Goal: Task Accomplishment & Management: Manage account settings

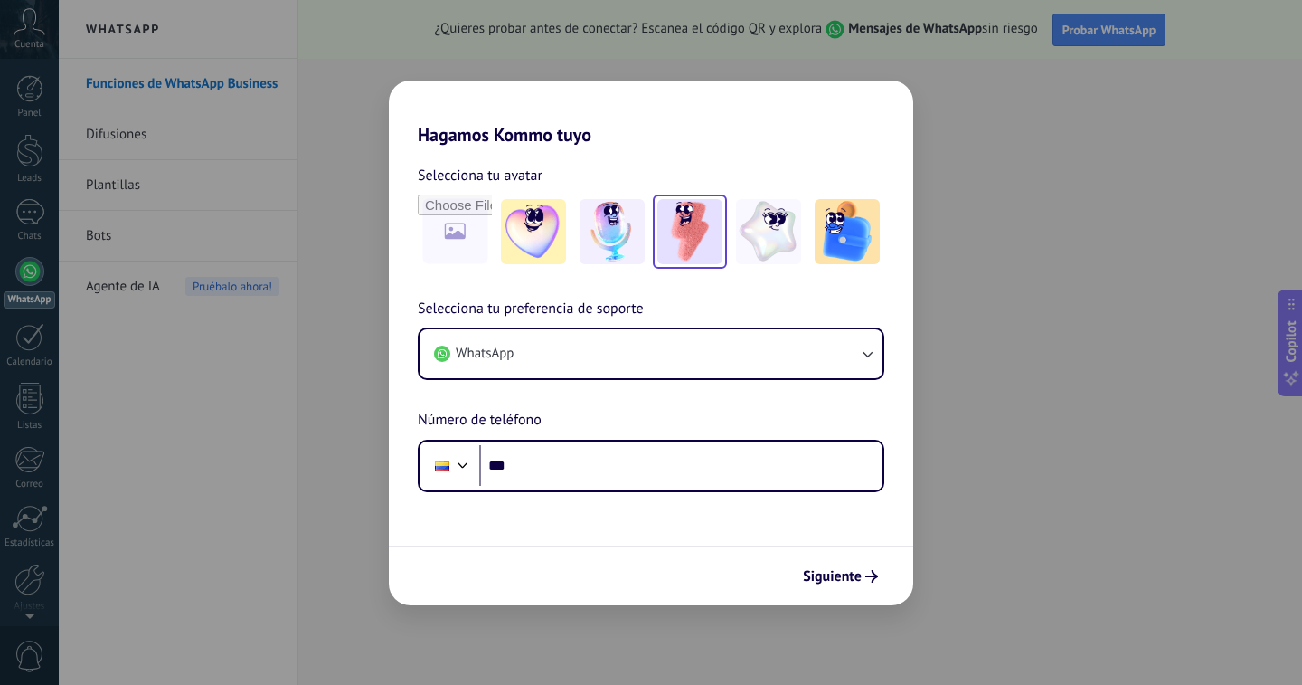
click at [687, 243] on img at bounding box center [689, 231] width 65 height 65
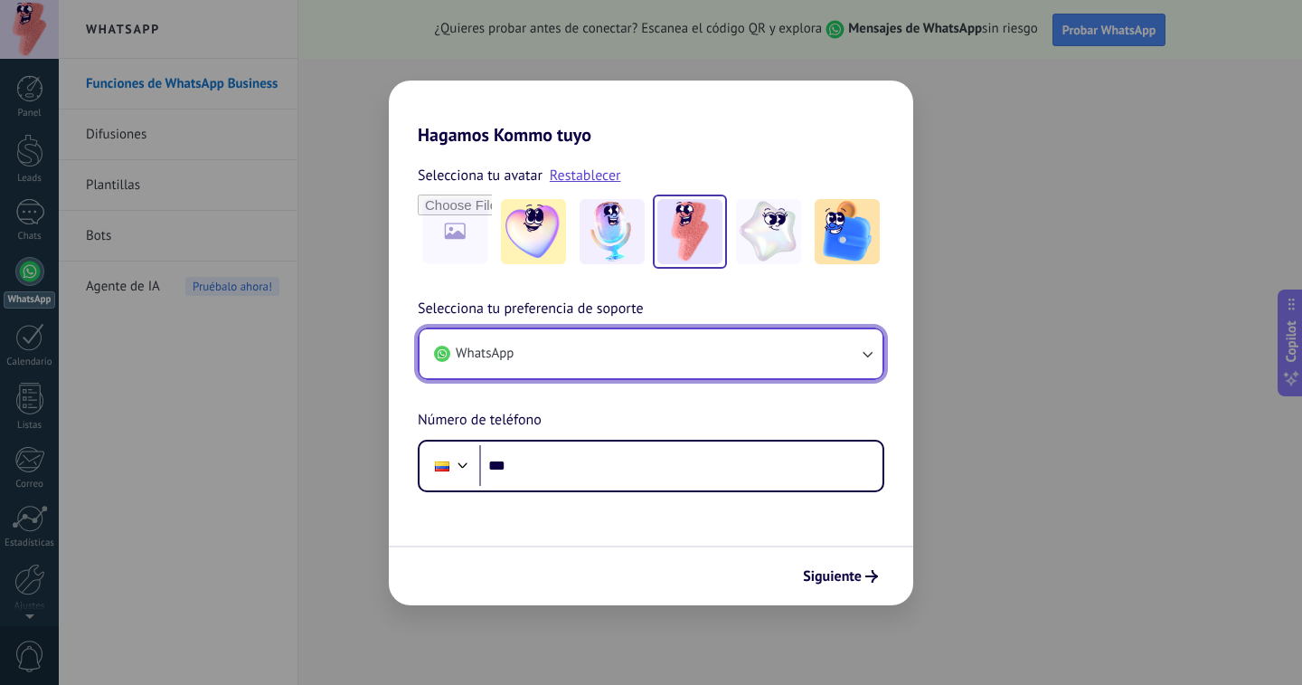
click at [603, 345] on button "WhatsApp" at bounding box center [651, 353] width 463 height 49
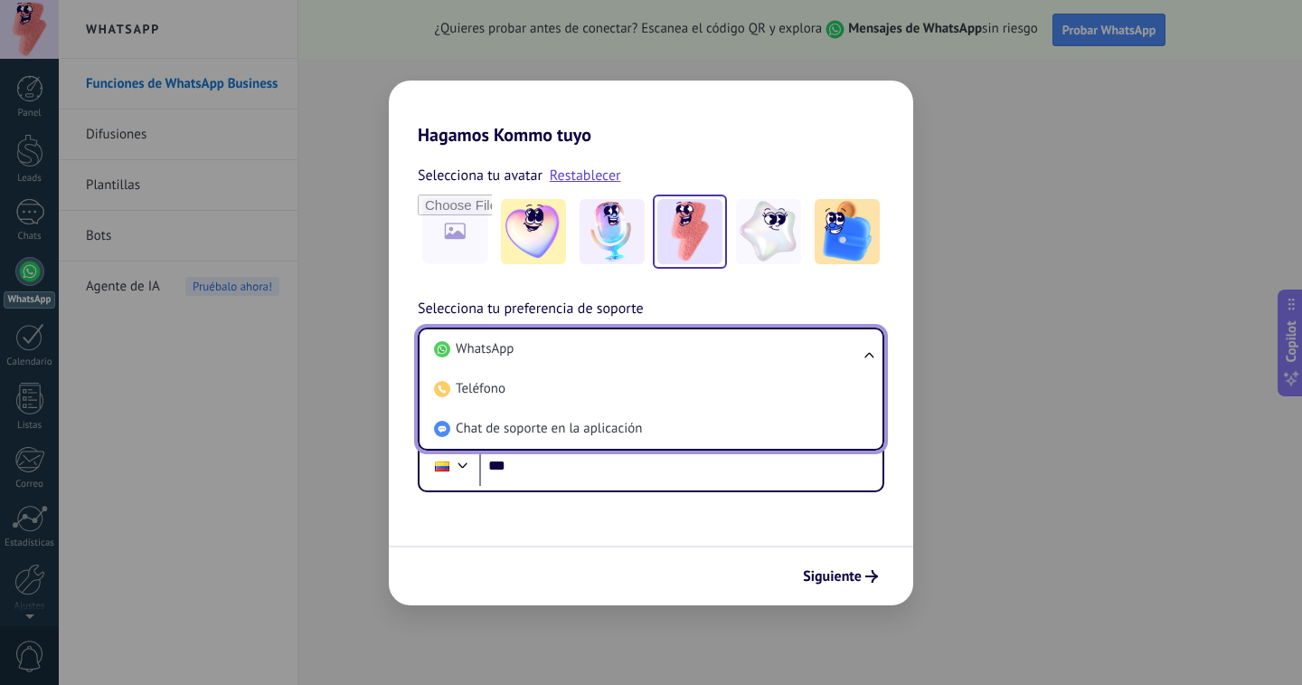
click at [604, 346] on li "WhatsApp" at bounding box center [647, 349] width 441 height 40
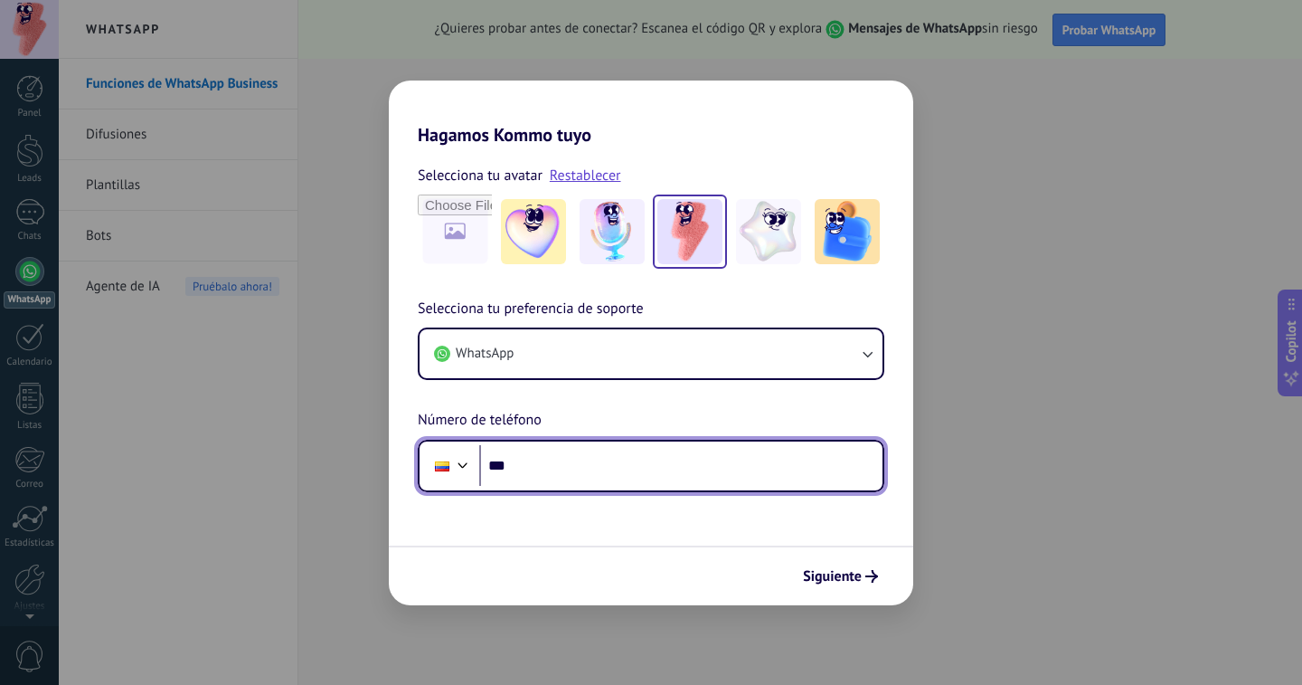
click at [596, 472] on input "***" at bounding box center [680, 466] width 403 height 42
type input "**********"
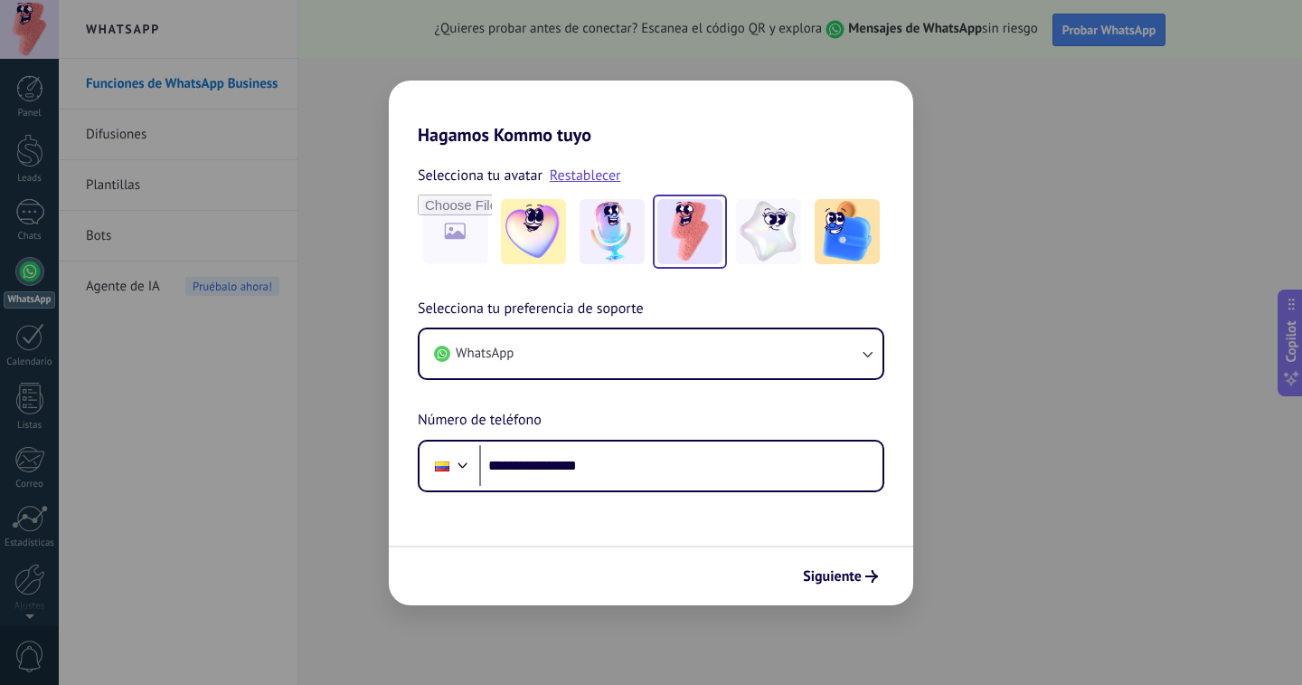
click at [832, 582] on span "Siguiente" at bounding box center [832, 576] width 59 height 13
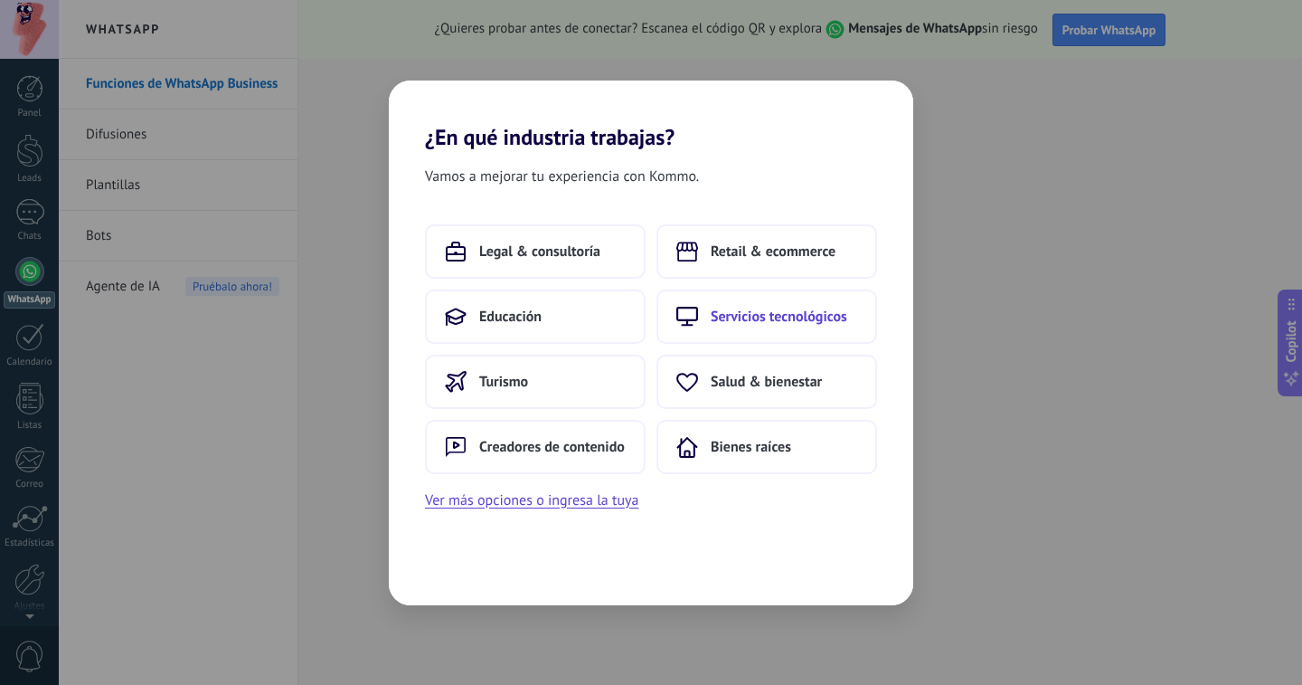
click at [740, 312] on span "Servicios tecnológicos" at bounding box center [779, 316] width 137 height 18
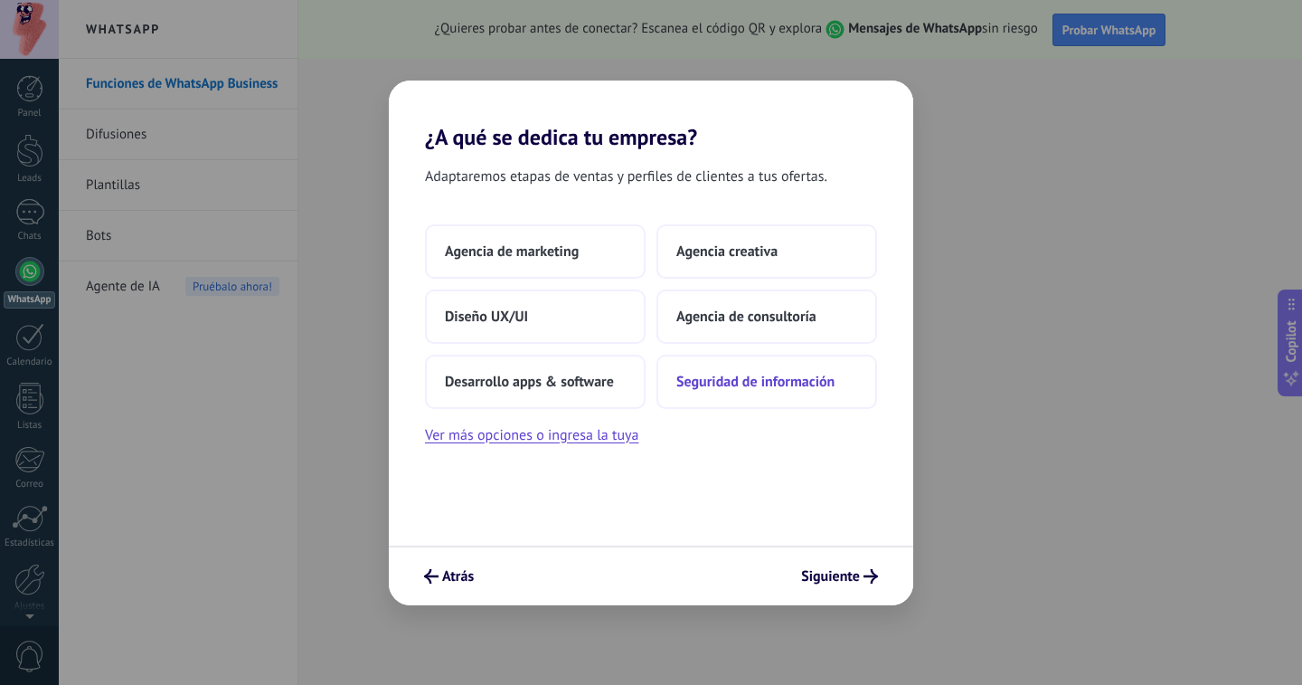
click at [777, 399] on button "Seguridad de información" at bounding box center [766, 381] width 221 height 54
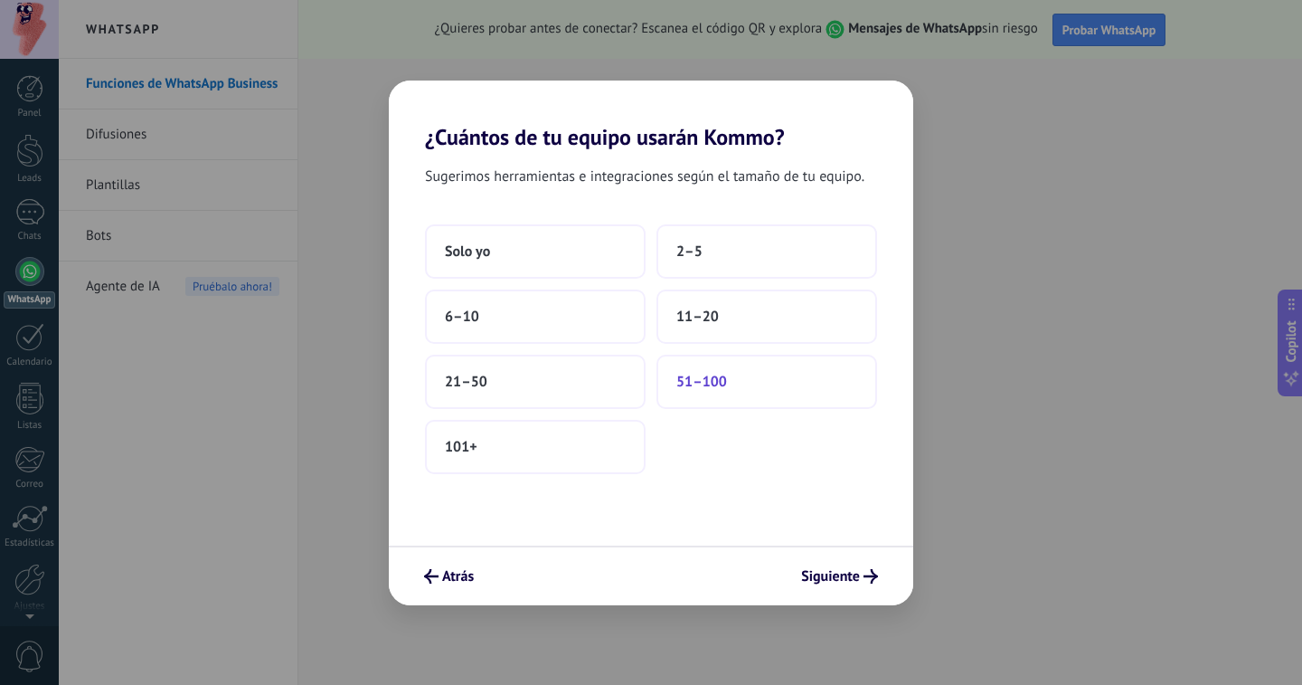
click at [722, 392] on button "51–100" at bounding box center [766, 381] width 221 height 54
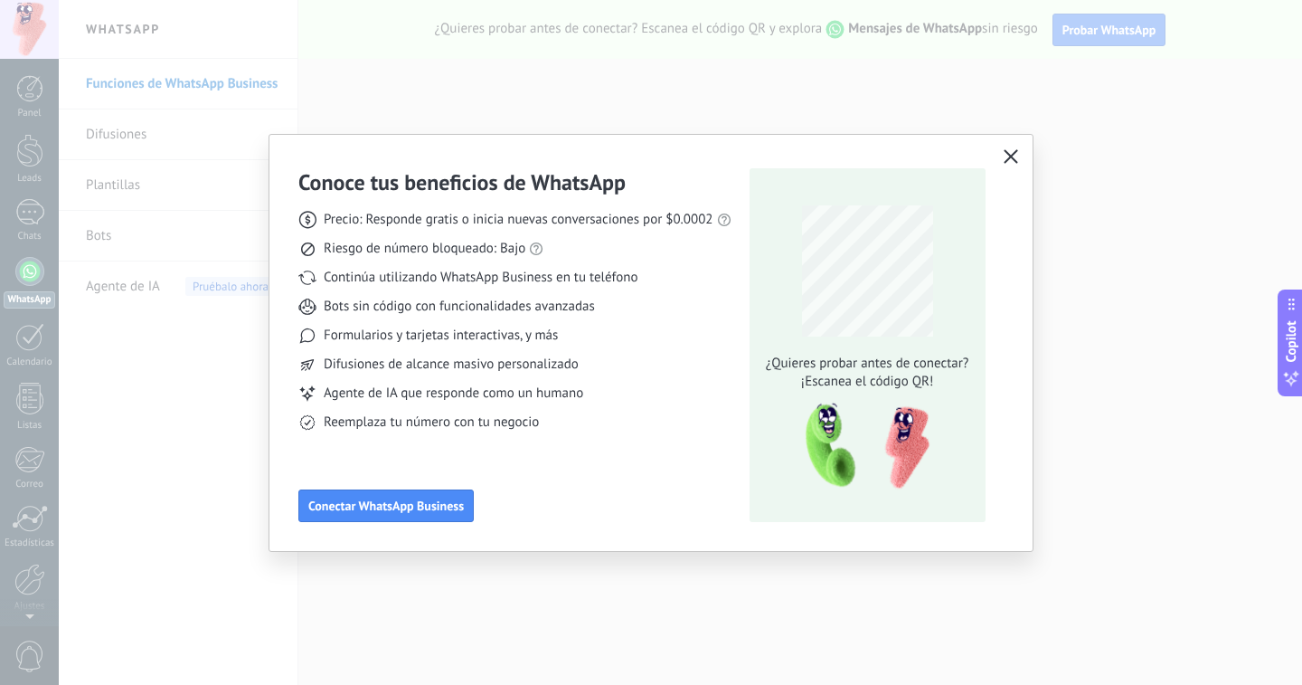
click at [1013, 156] on icon "button" at bounding box center [1011, 156] width 14 height 14
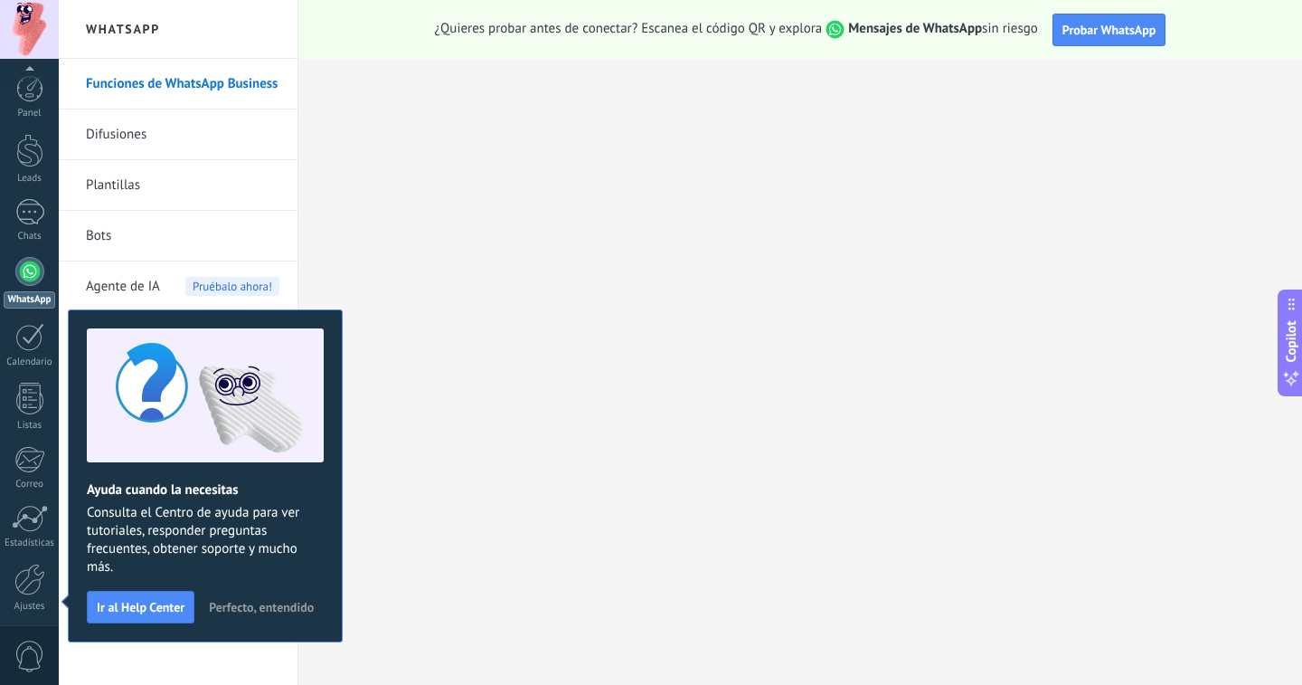
scroll to position [68, 0]
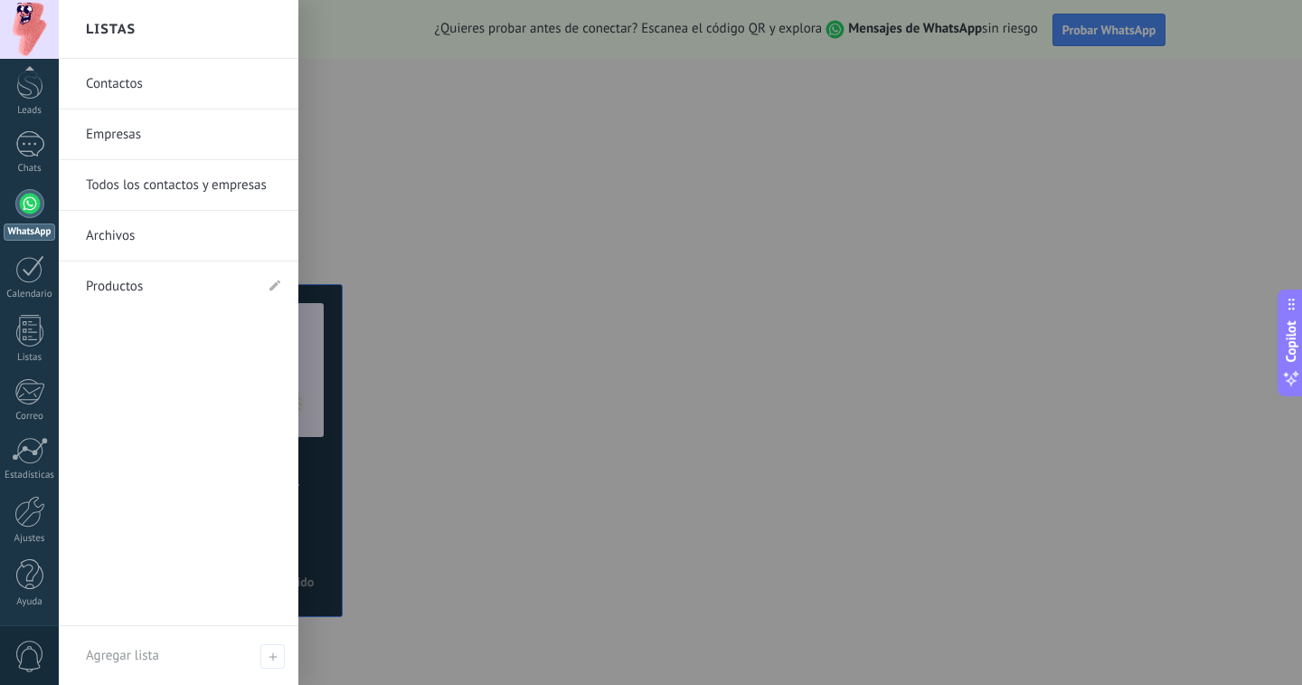
click at [137, 137] on link "Empresas" at bounding box center [183, 134] width 194 height 51
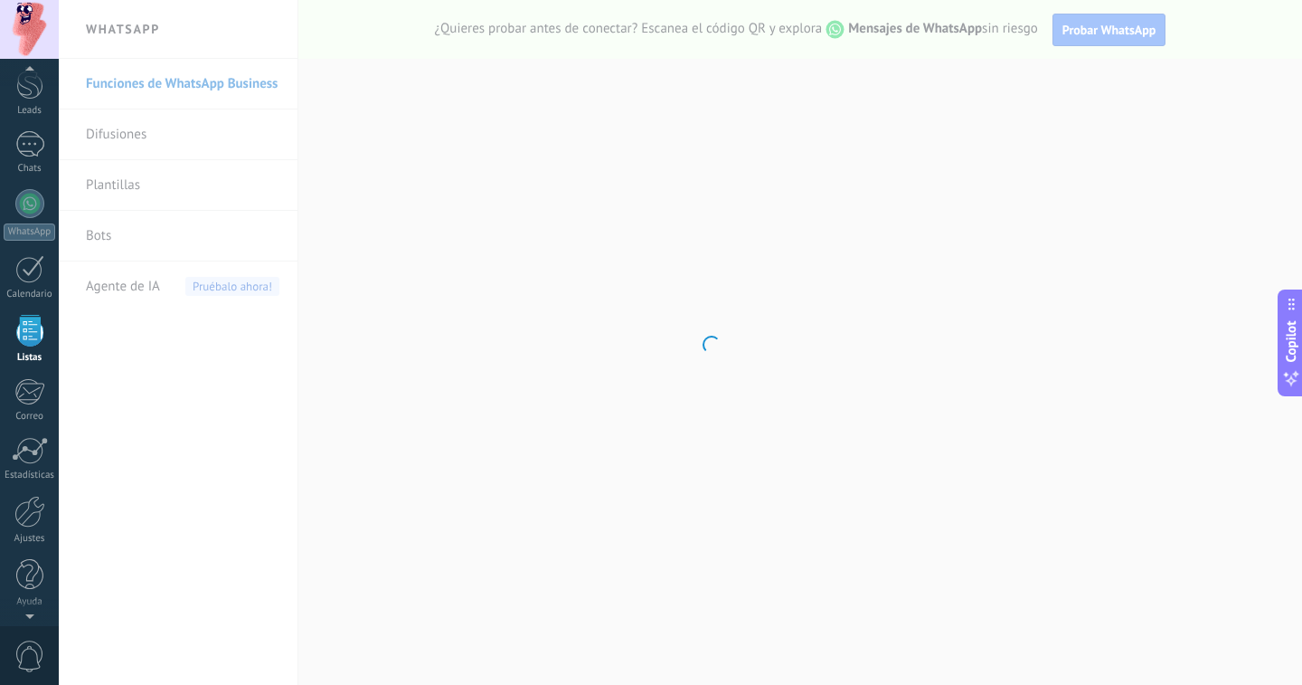
scroll to position [47, 0]
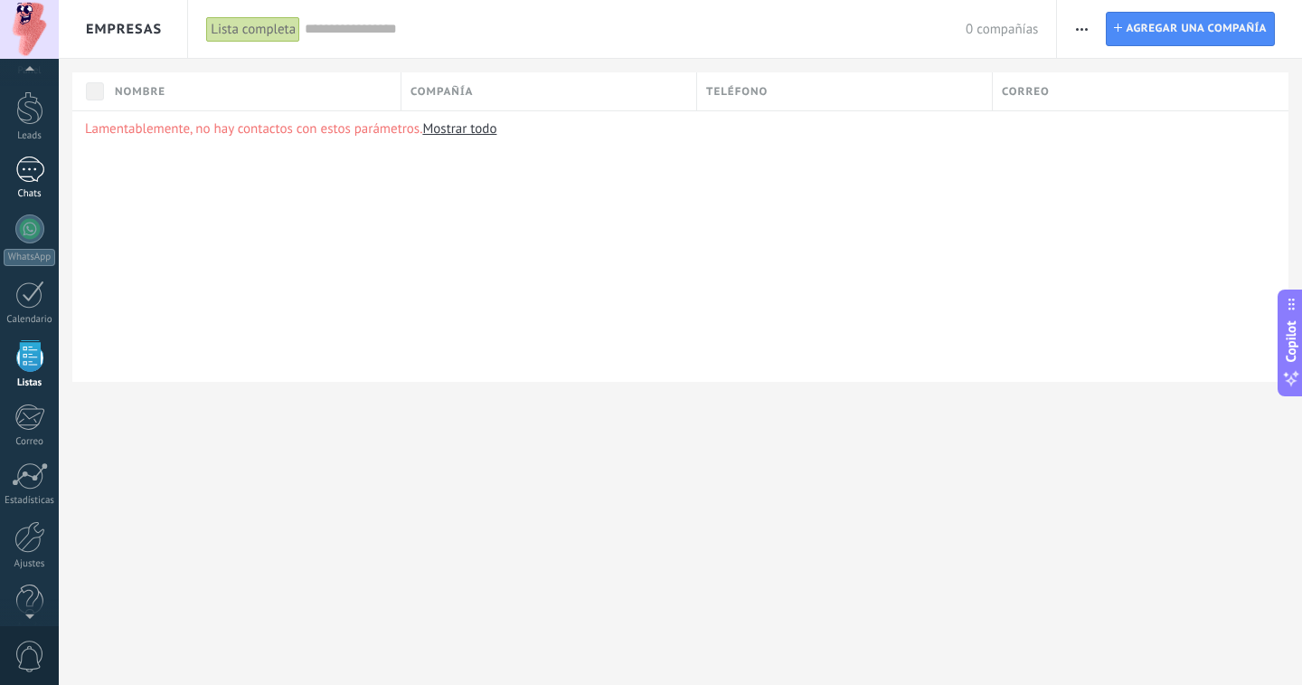
scroll to position [47, 0]
click at [33, 222] on div at bounding box center [29, 224] width 29 height 29
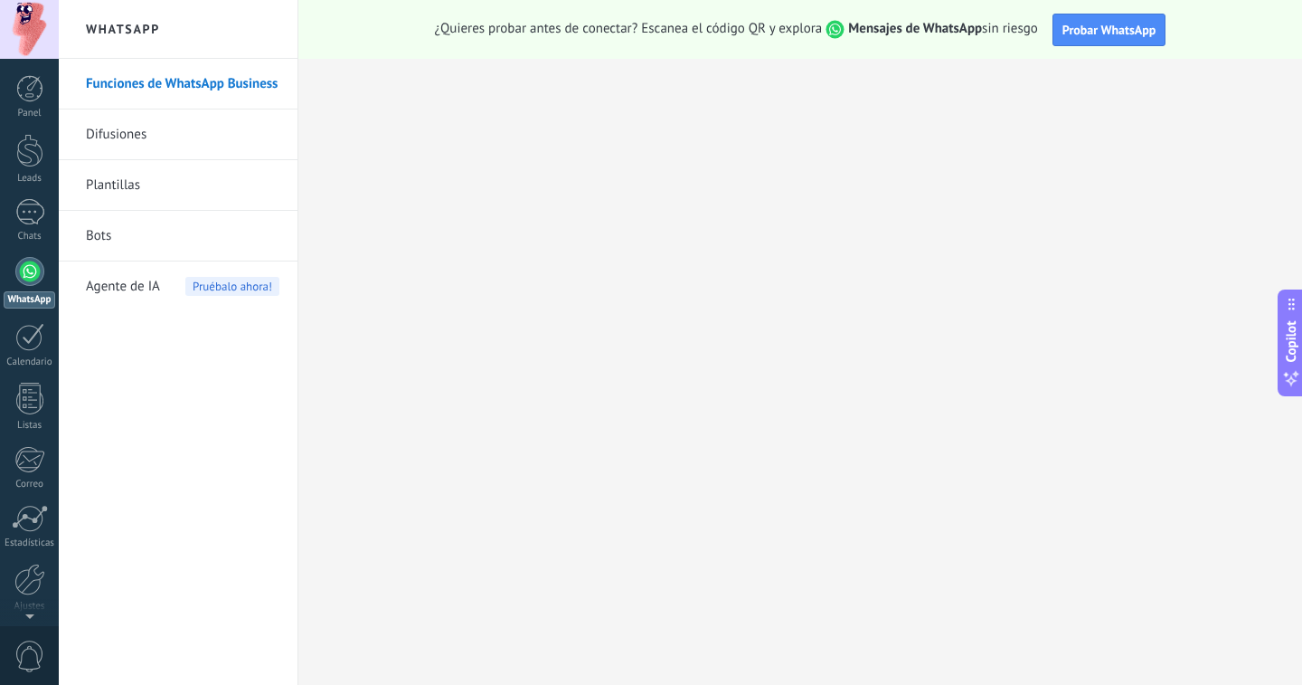
click at [156, 144] on link "Difusiones" at bounding box center [183, 134] width 194 height 51
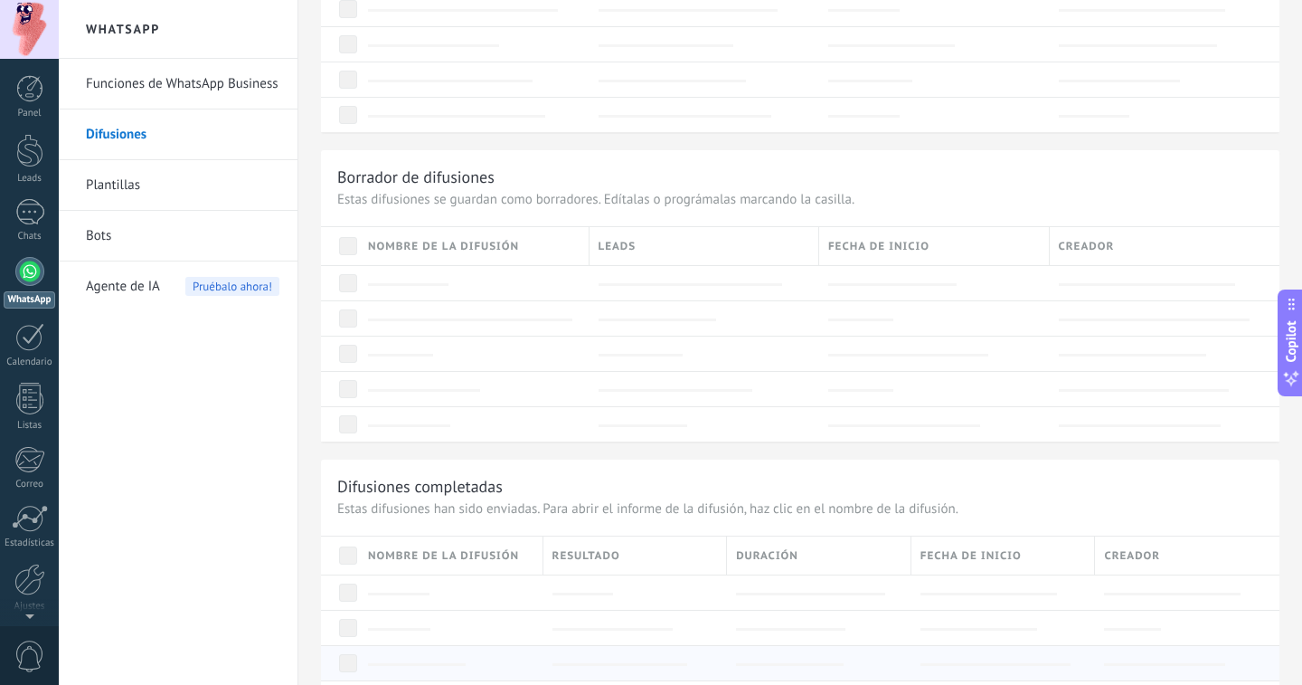
scroll to position [899, 0]
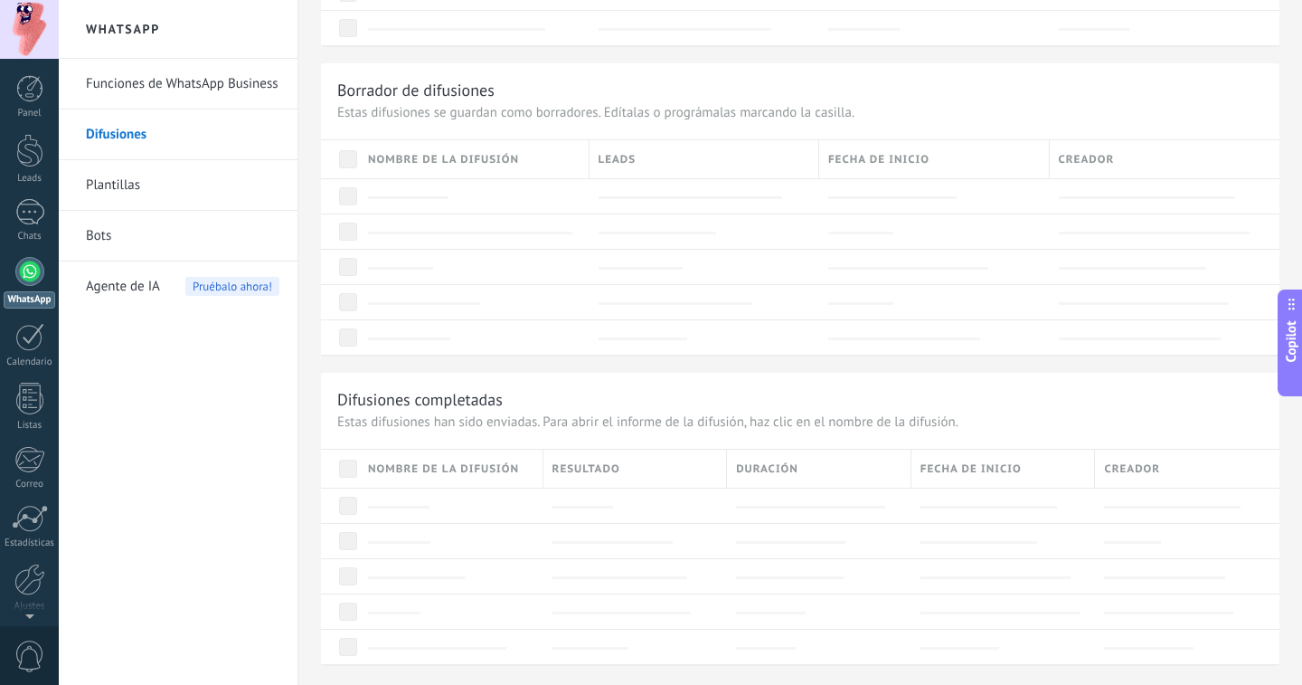
click at [478, 470] on span "Nombre de la difusión" at bounding box center [443, 468] width 151 height 17
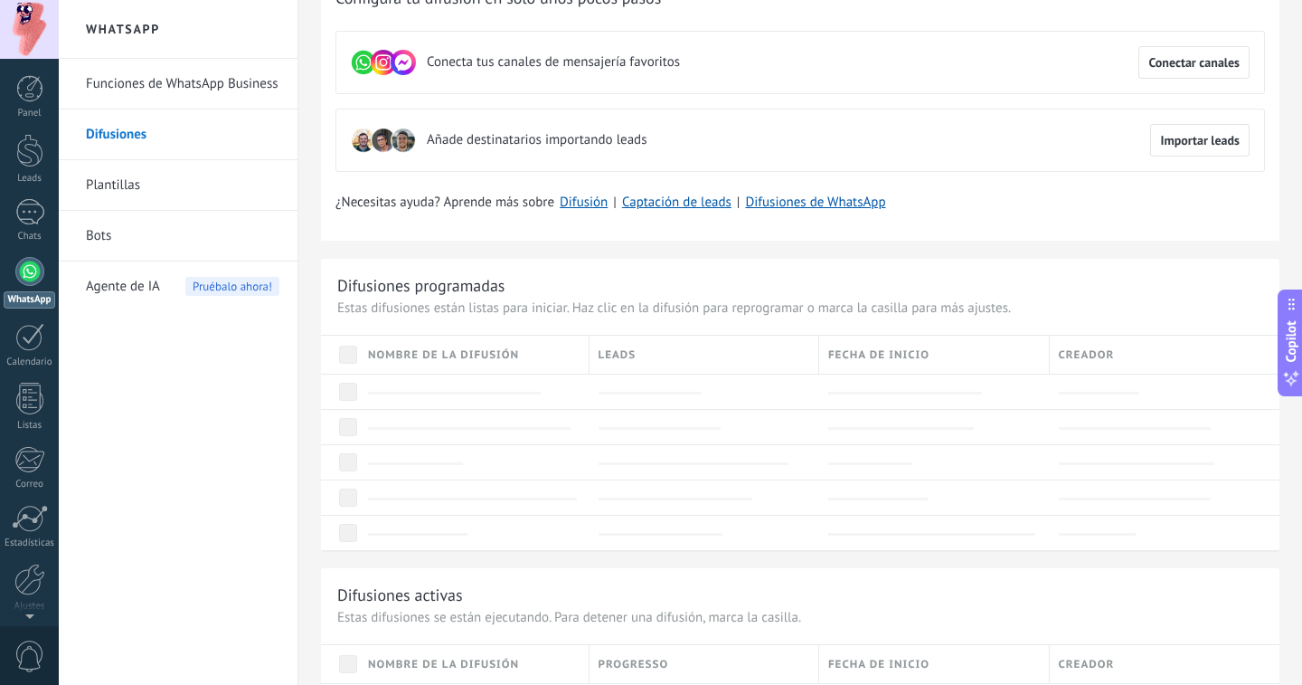
scroll to position [0, 0]
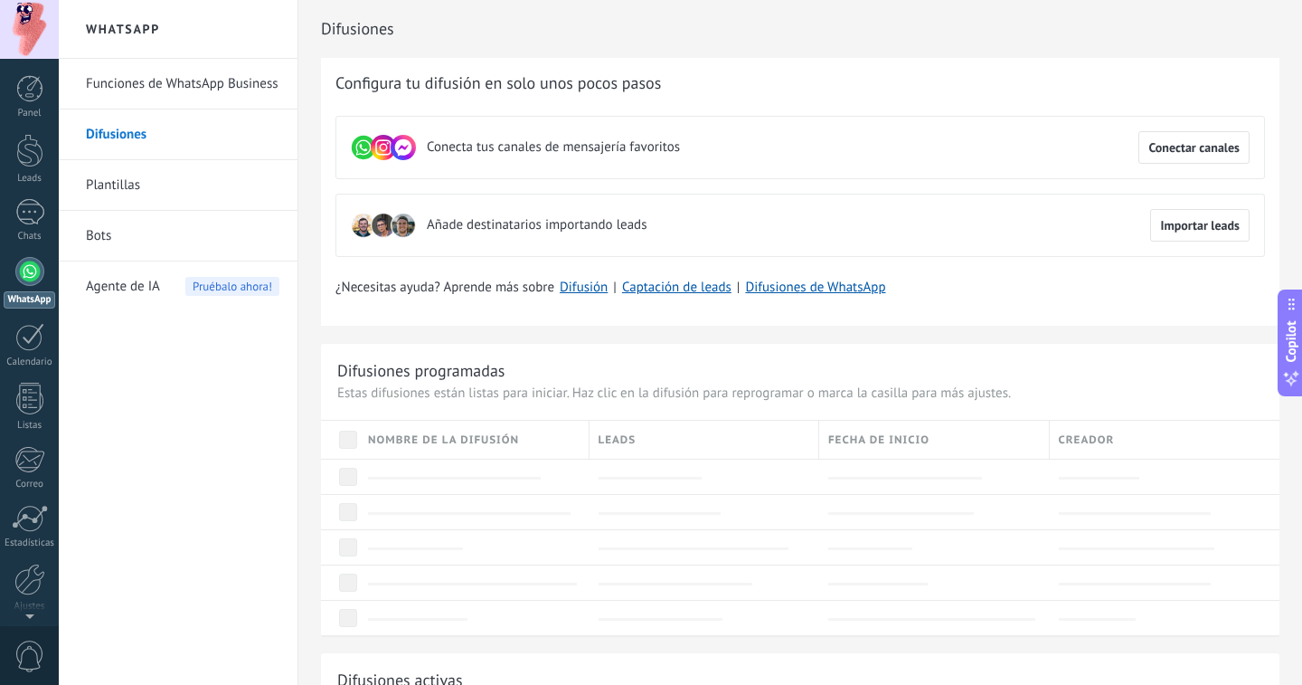
click at [178, 232] on link "Bots" at bounding box center [183, 236] width 194 height 51
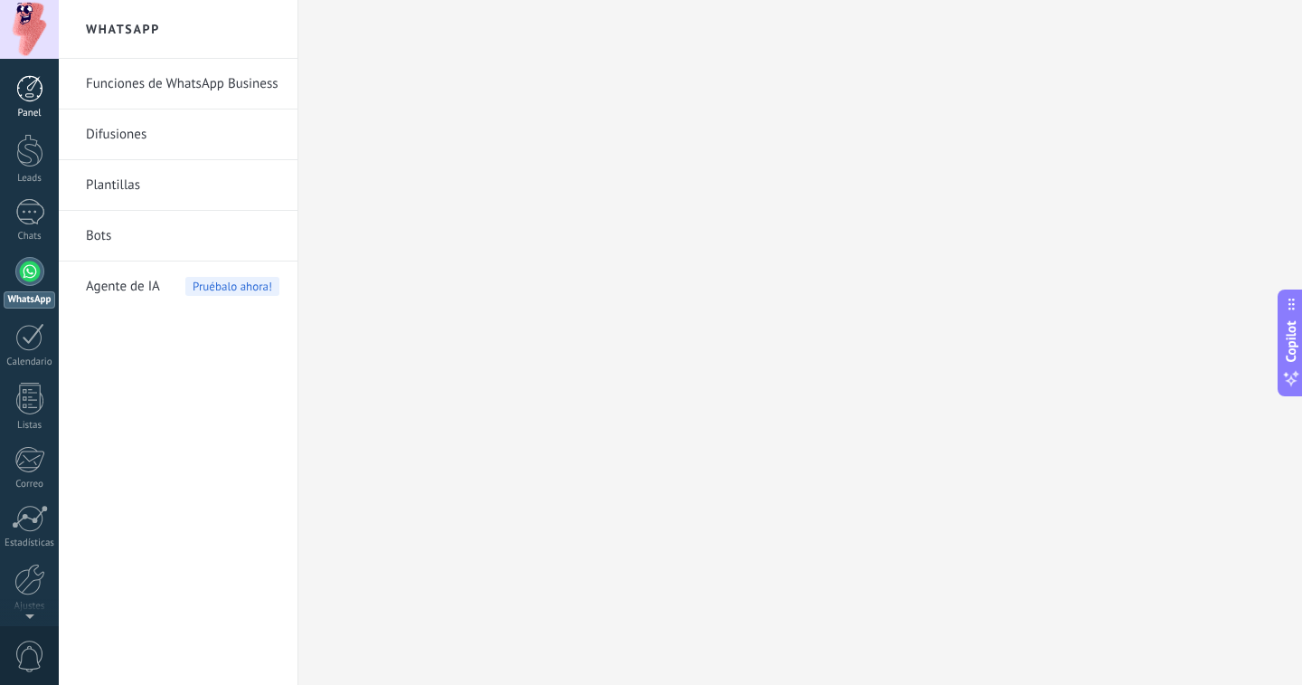
click at [28, 96] on div at bounding box center [29, 88] width 27 height 27
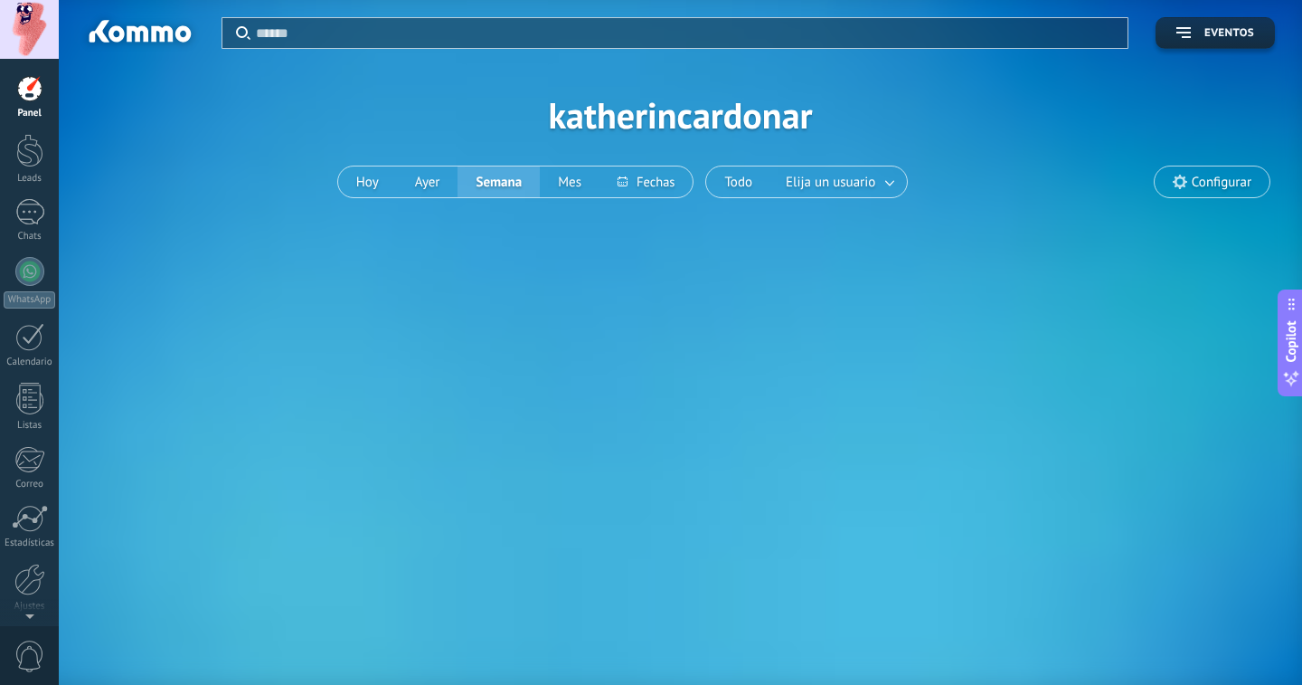
click at [500, 188] on button "Semana" at bounding box center [499, 181] width 82 height 31
click at [561, 181] on button "Mes" at bounding box center [570, 181] width 60 height 31
click at [723, 184] on button "Todo" at bounding box center [738, 181] width 64 height 31
click at [849, 190] on span "Elija un usuario" at bounding box center [830, 182] width 97 height 24
click at [1223, 30] on span "Eventos" at bounding box center [1229, 33] width 50 height 13
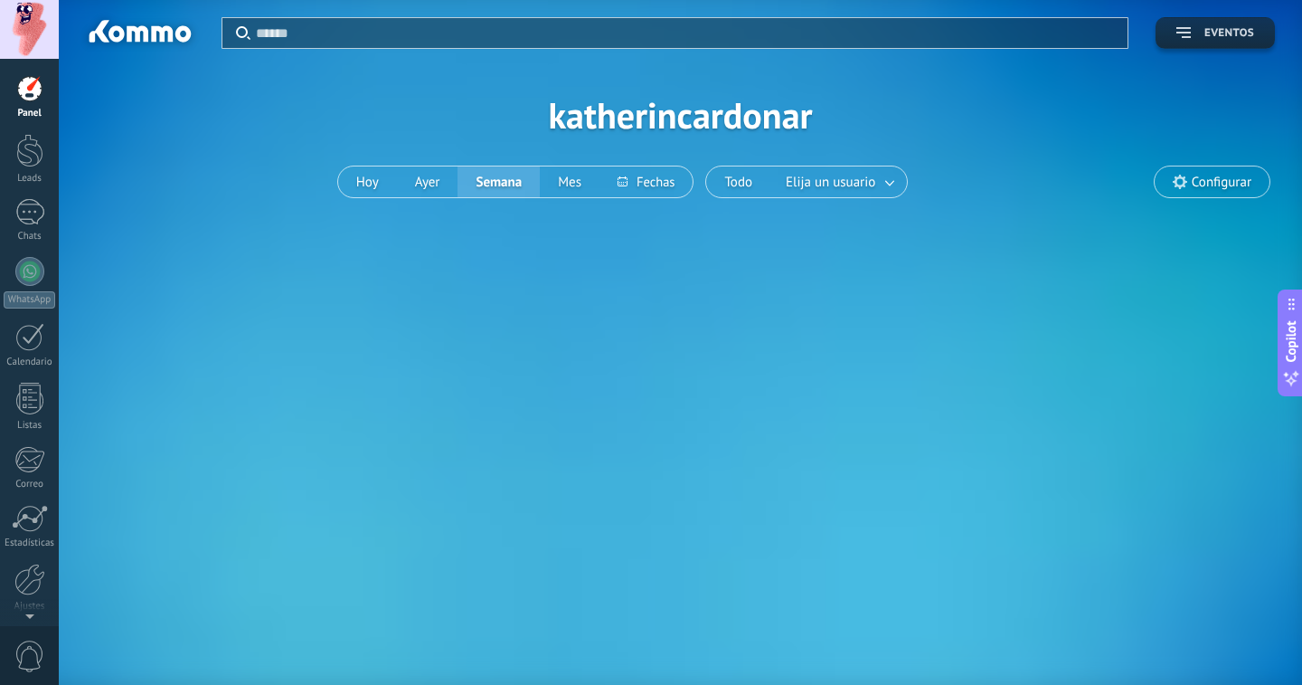
click at [1185, 37] on use "button" at bounding box center [1183, 32] width 14 height 11
click at [24, 164] on div at bounding box center [29, 150] width 27 height 33
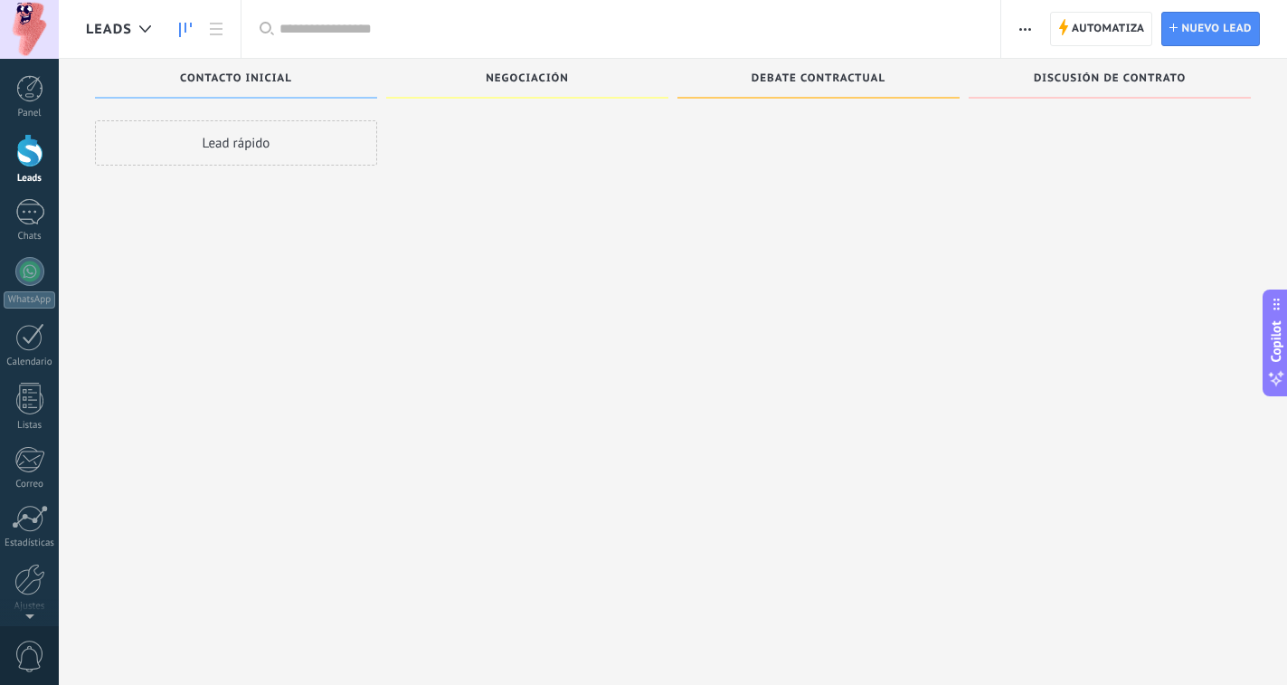
click at [217, 149] on div "Lead rápido" at bounding box center [236, 142] width 282 height 45
click at [1237, 29] on span "Nuevo lead" at bounding box center [1216, 29] width 71 height 33
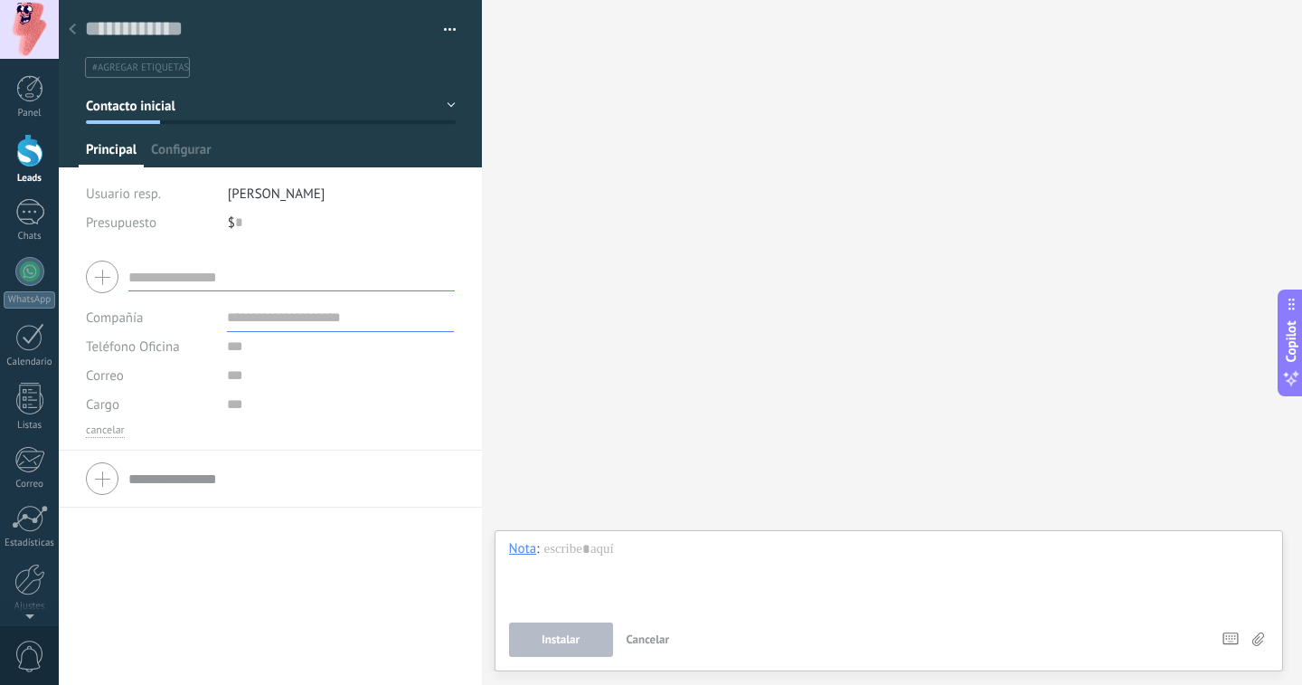
click at [241, 278] on input "text" at bounding box center [291, 276] width 326 height 29
click at [40, 222] on div at bounding box center [29, 212] width 29 height 26
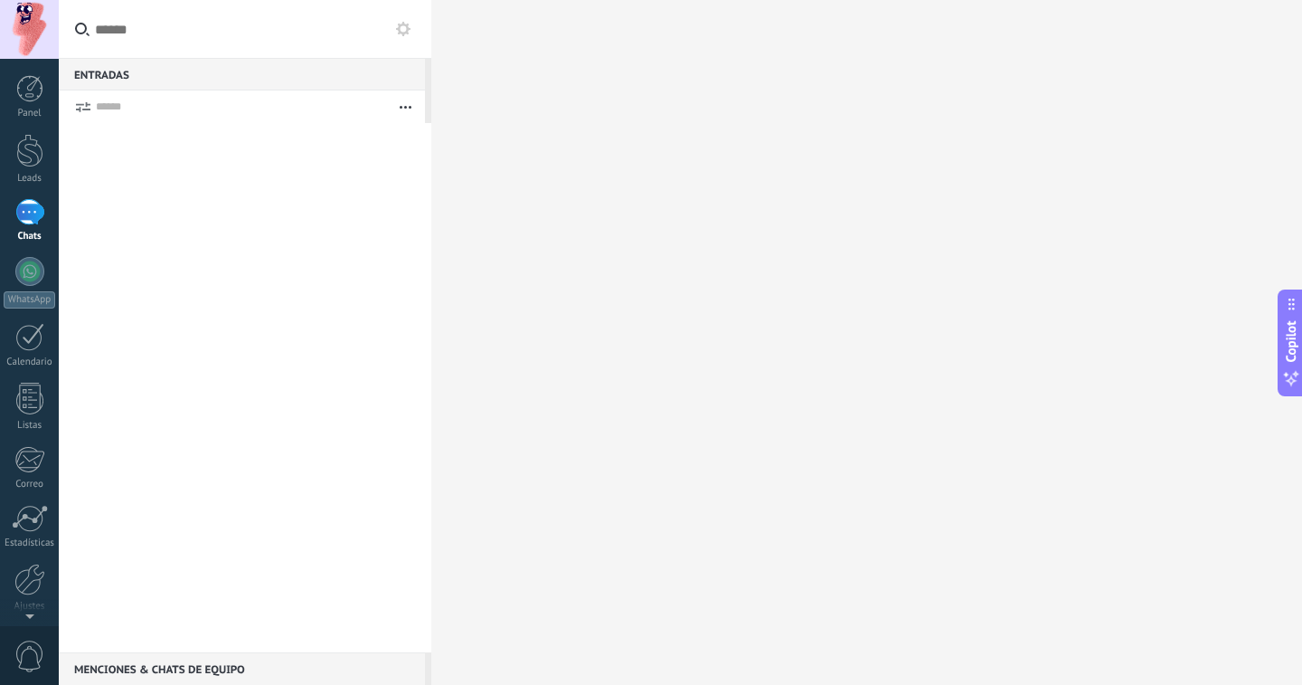
click at [404, 105] on button "button" at bounding box center [405, 106] width 39 height 33
click at [31, 263] on div at bounding box center [29, 271] width 29 height 29
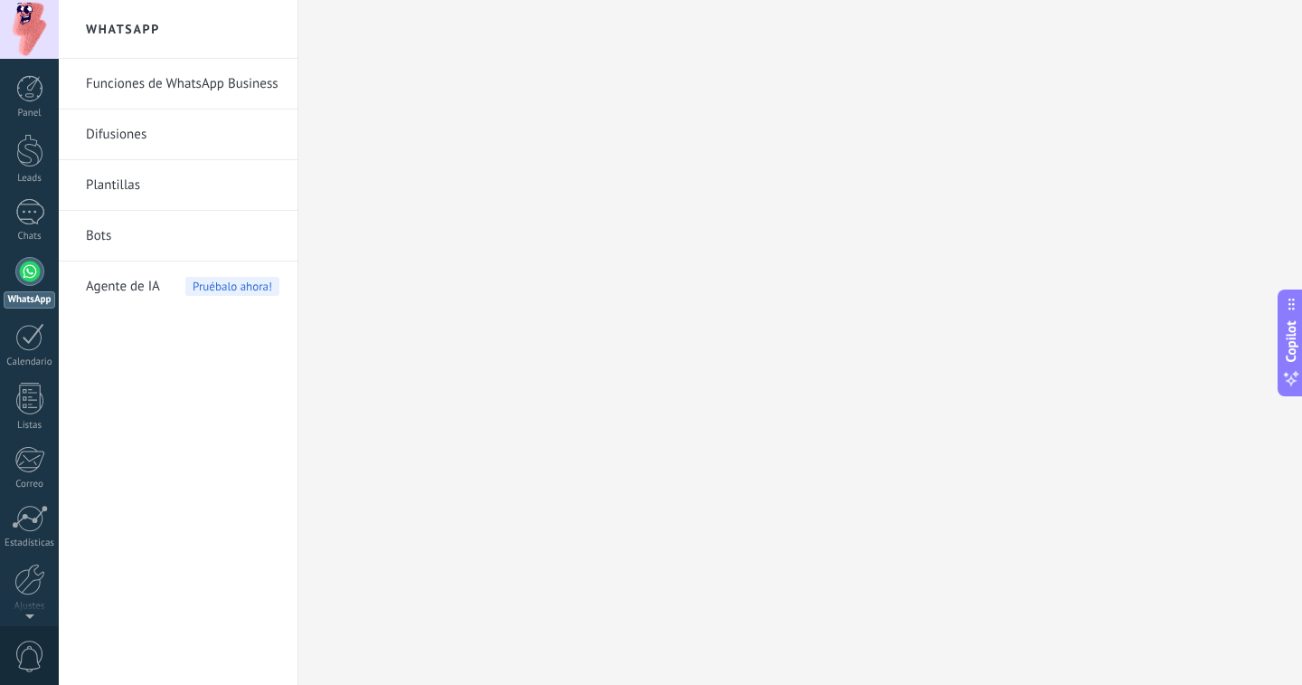
click at [206, 90] on link "Funciones de WhatsApp Business" at bounding box center [183, 84] width 194 height 51
click at [193, 193] on link "Plantillas" at bounding box center [183, 185] width 194 height 51
click at [28, 341] on div at bounding box center [29, 337] width 29 height 28
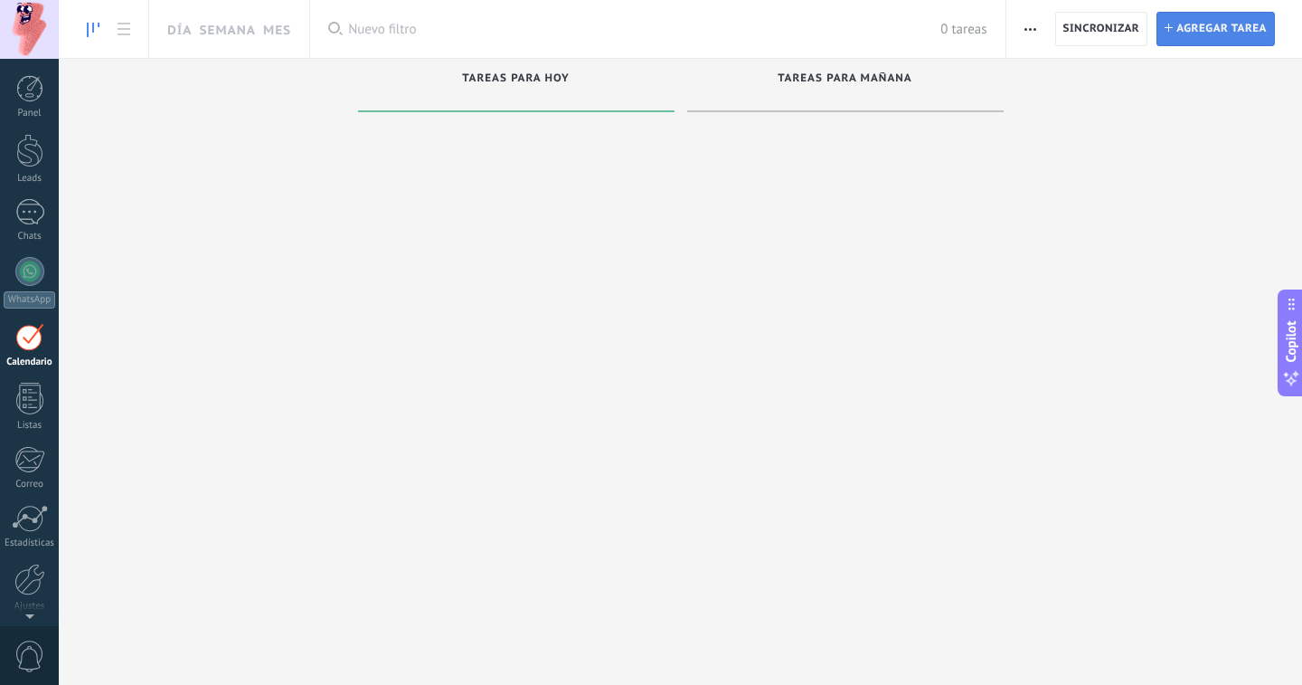
click at [1182, 34] on span "Agregar tarea" at bounding box center [1221, 29] width 90 height 33
click at [1210, 24] on span "Agregar tarea" at bounding box center [1221, 29] width 90 height 33
click at [1246, 33] on span "Agregar tarea" at bounding box center [1221, 29] width 90 height 33
click at [30, 522] on div at bounding box center [30, 518] width 36 height 27
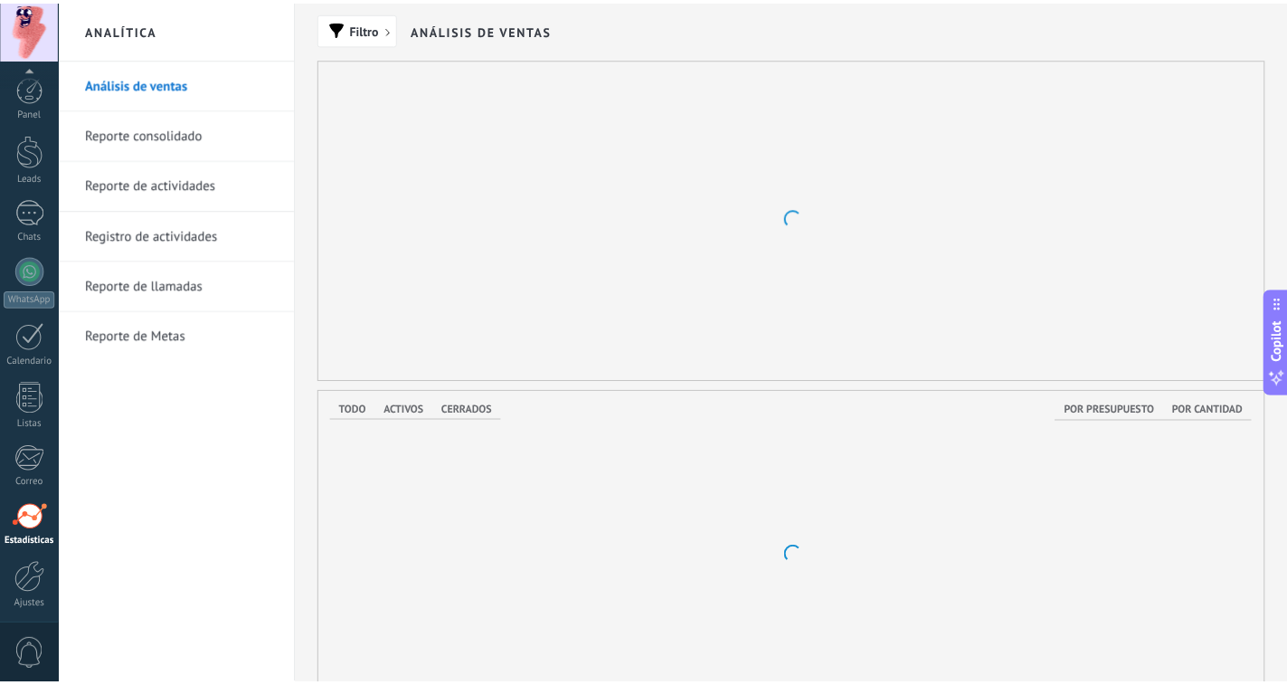
scroll to position [68, 0]
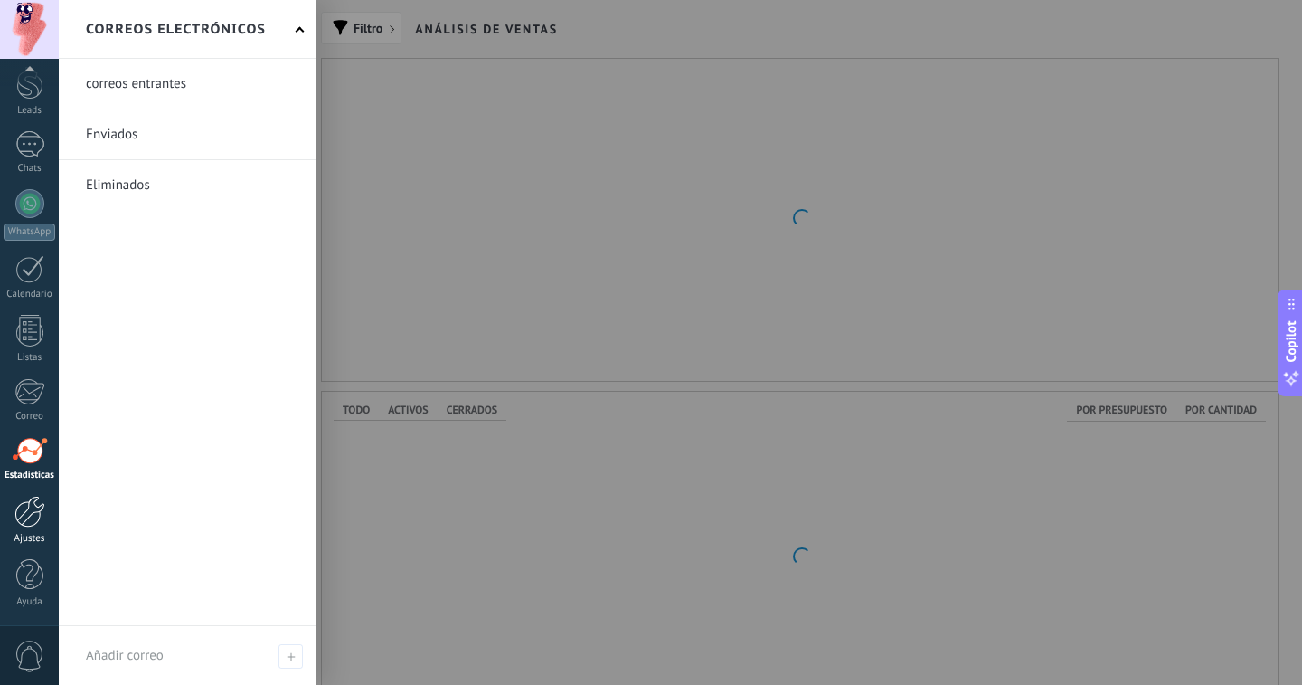
click at [23, 515] on div at bounding box center [29, 512] width 31 height 32
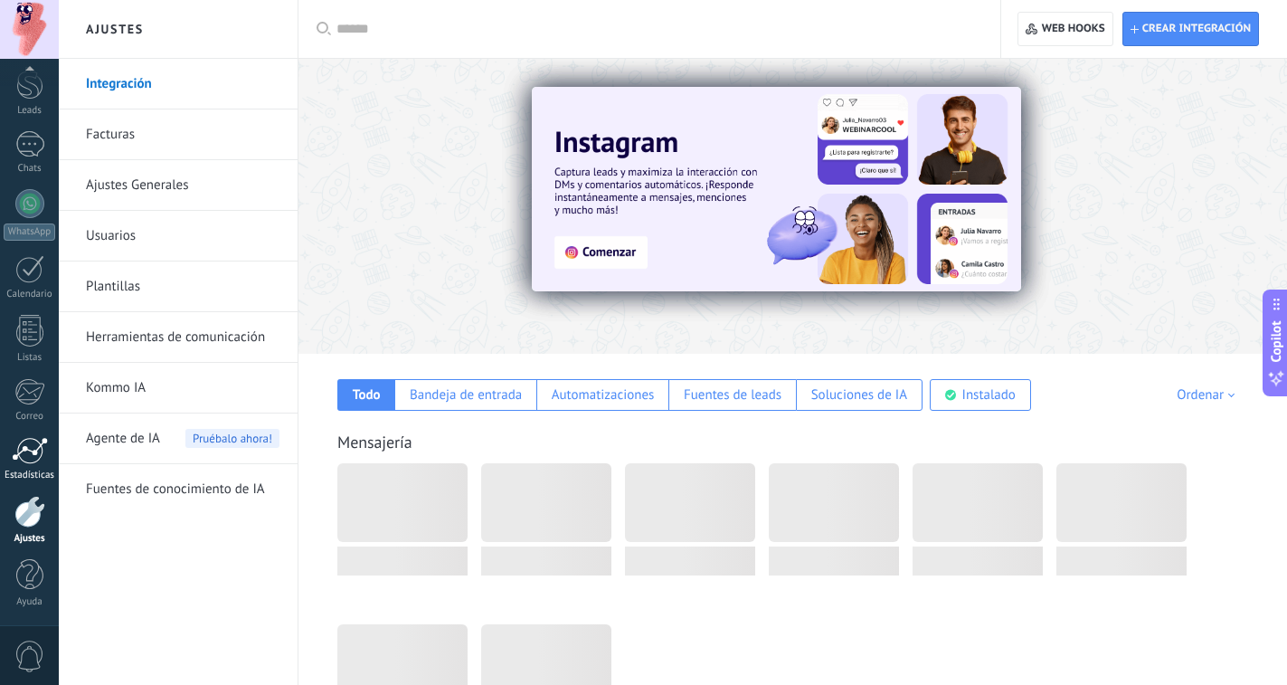
click at [14, 445] on div at bounding box center [30, 450] width 36 height 27
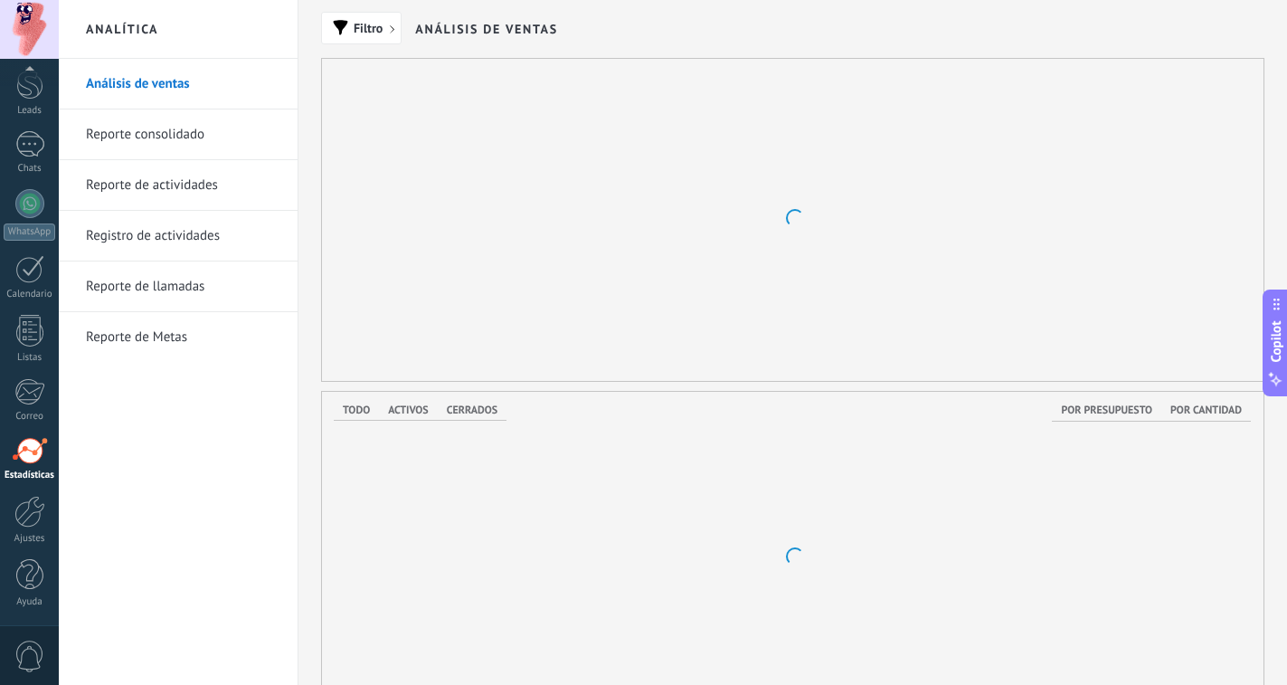
click at [156, 140] on link "Reporte consolidado" at bounding box center [183, 134] width 194 height 51
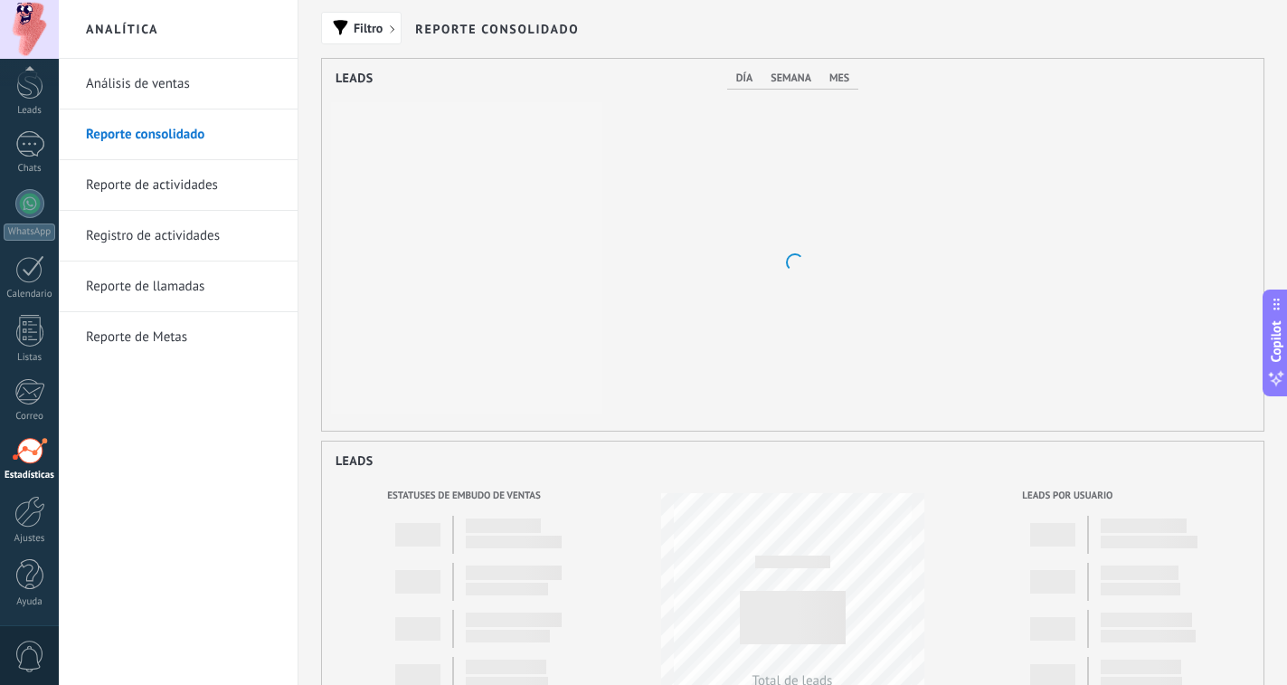
click at [150, 182] on link "Reporte de actividades" at bounding box center [183, 185] width 194 height 51
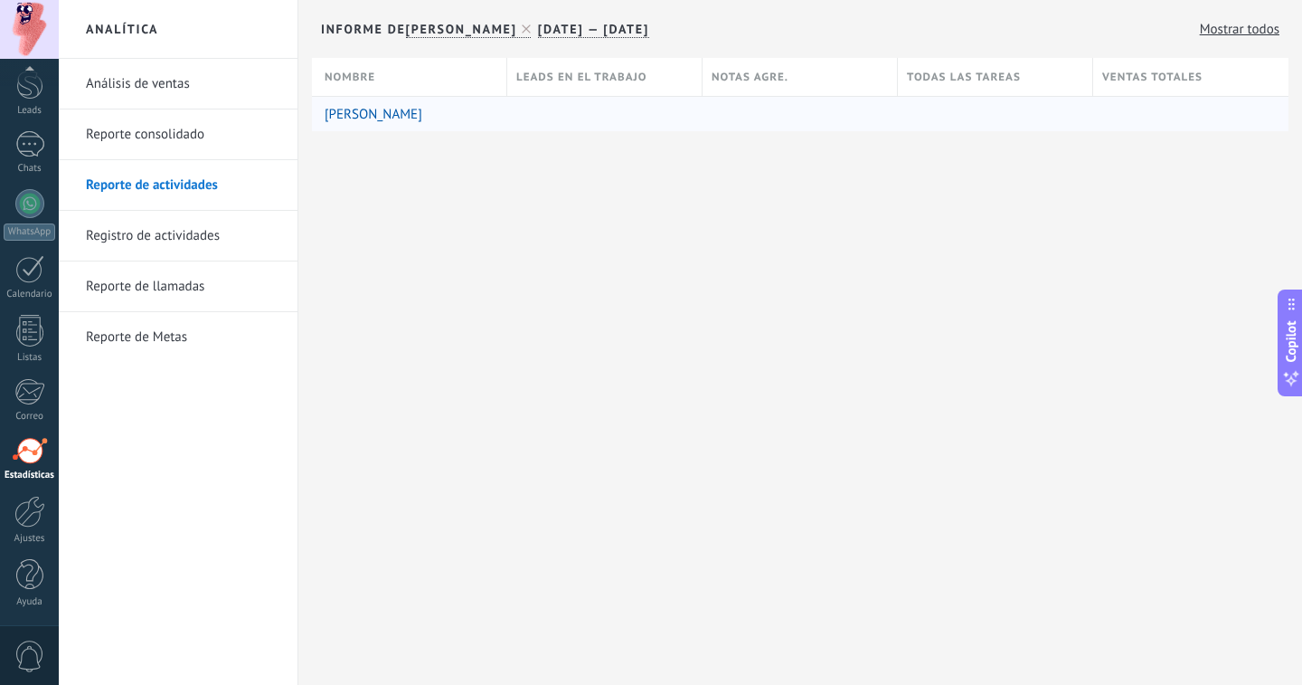
click at [378, 107] on link "[PERSON_NAME]" at bounding box center [374, 114] width 98 height 17
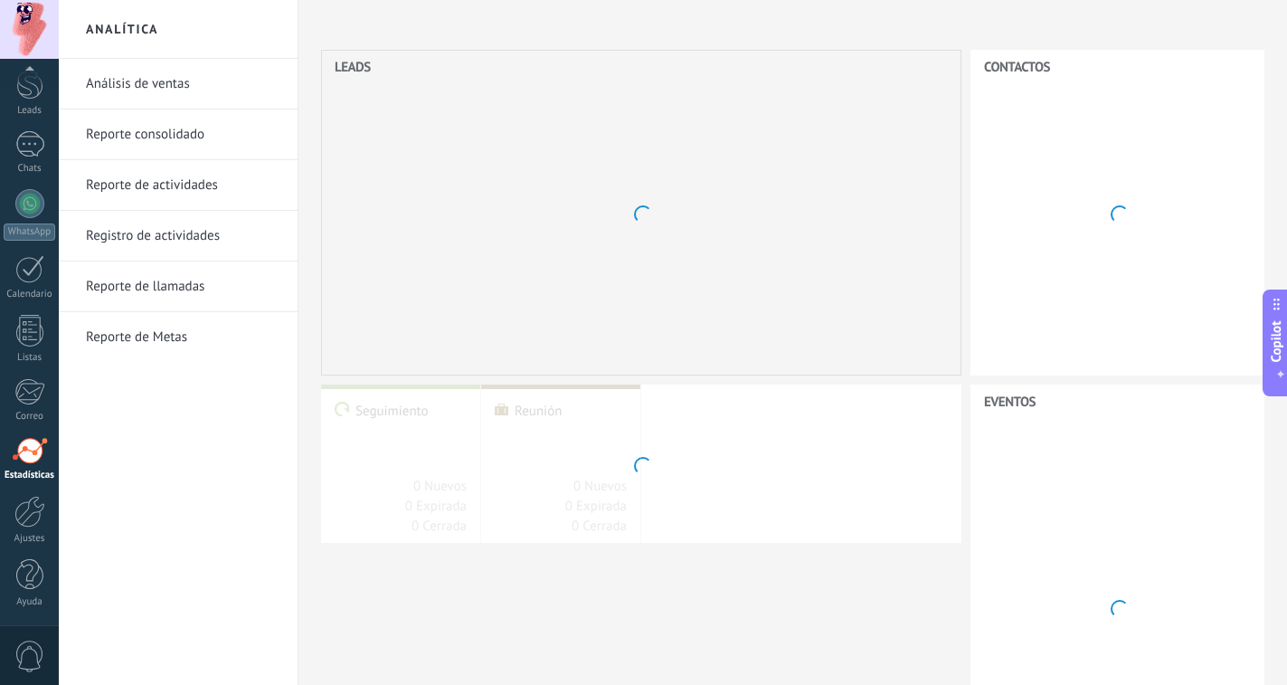
scroll to position [57, 0]
click at [24, 460] on div at bounding box center [30, 461] width 36 height 27
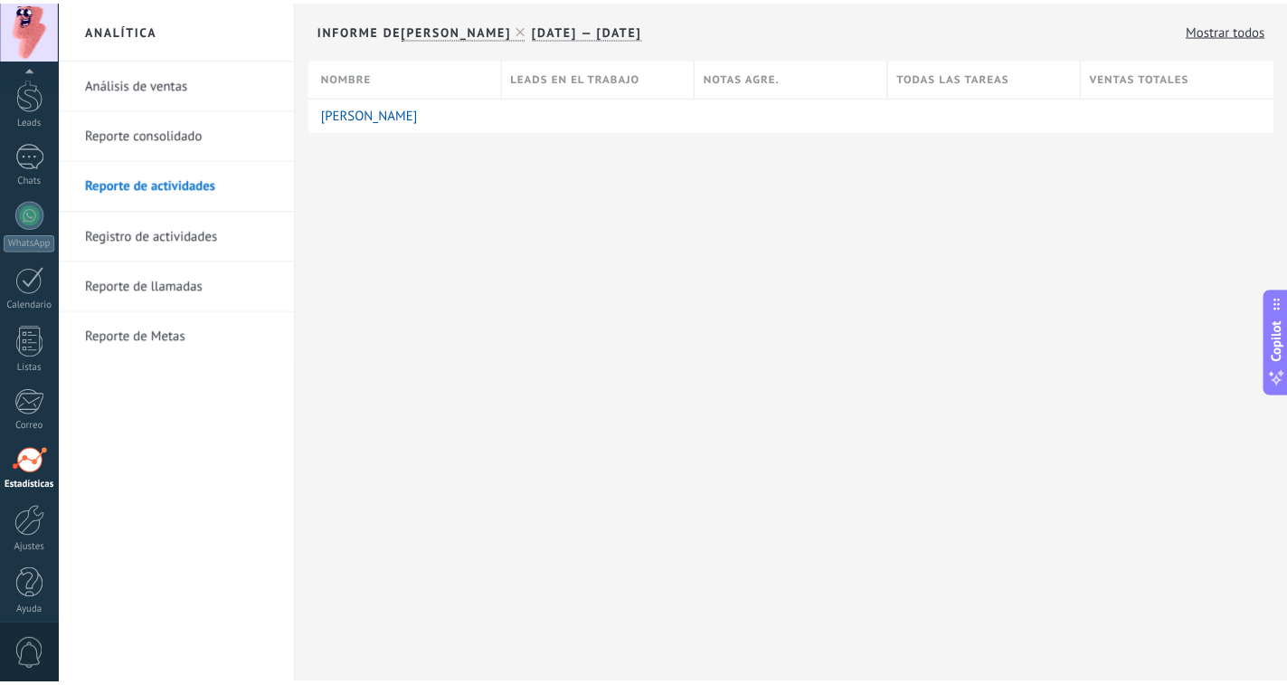
scroll to position [68, 0]
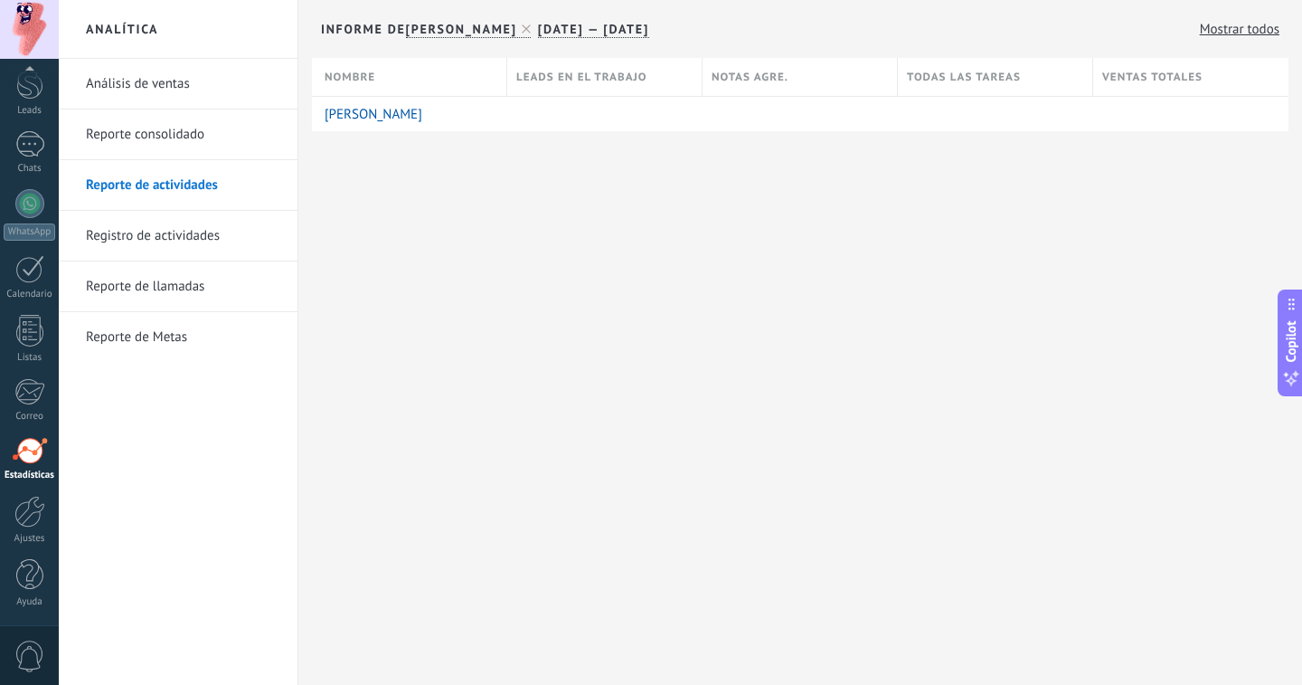
click at [1238, 23] on link "Mostrar todos" at bounding box center [1240, 29] width 80 height 17
click at [30, 96] on div at bounding box center [29, 82] width 27 height 33
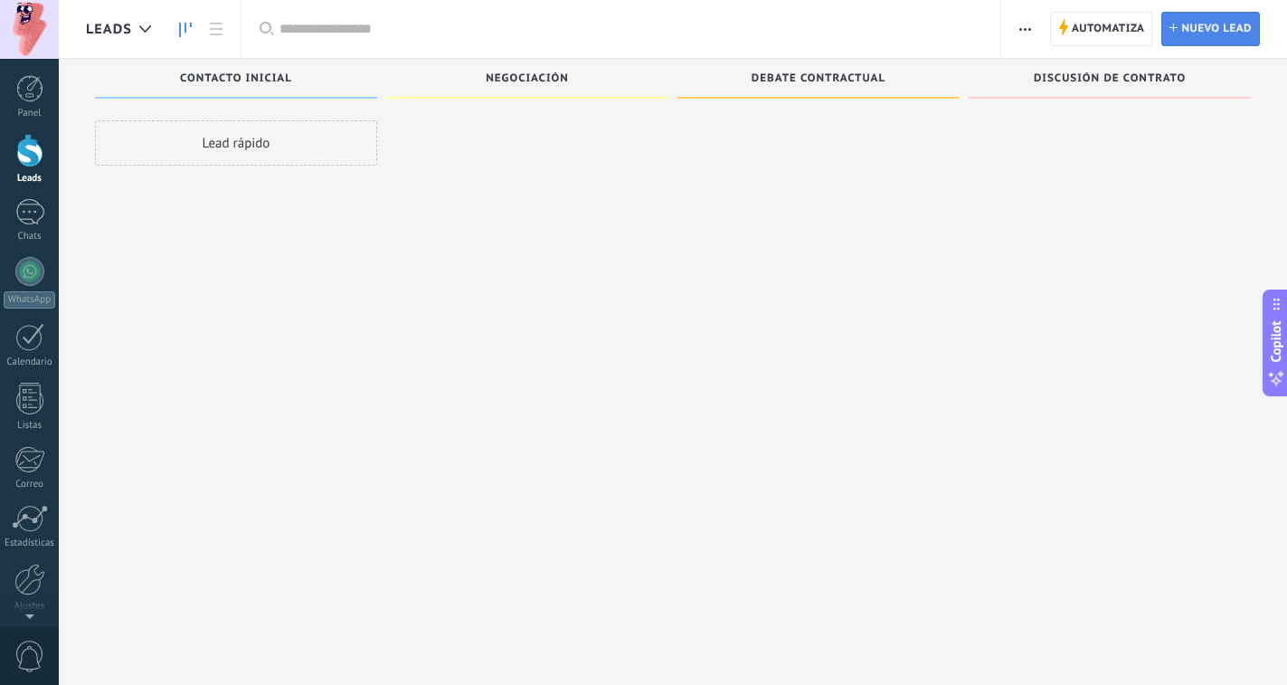
click at [1202, 33] on span "Nuevo lead" at bounding box center [1216, 29] width 71 height 33
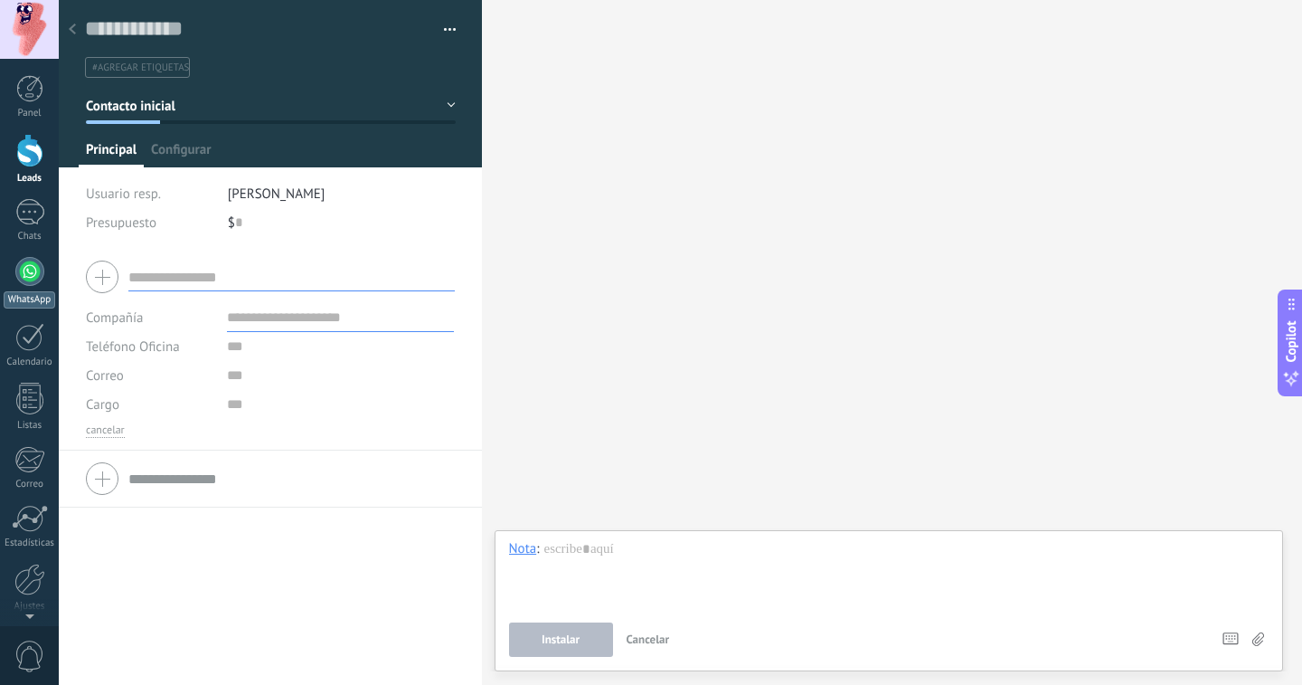
click at [29, 269] on div at bounding box center [29, 271] width 29 height 29
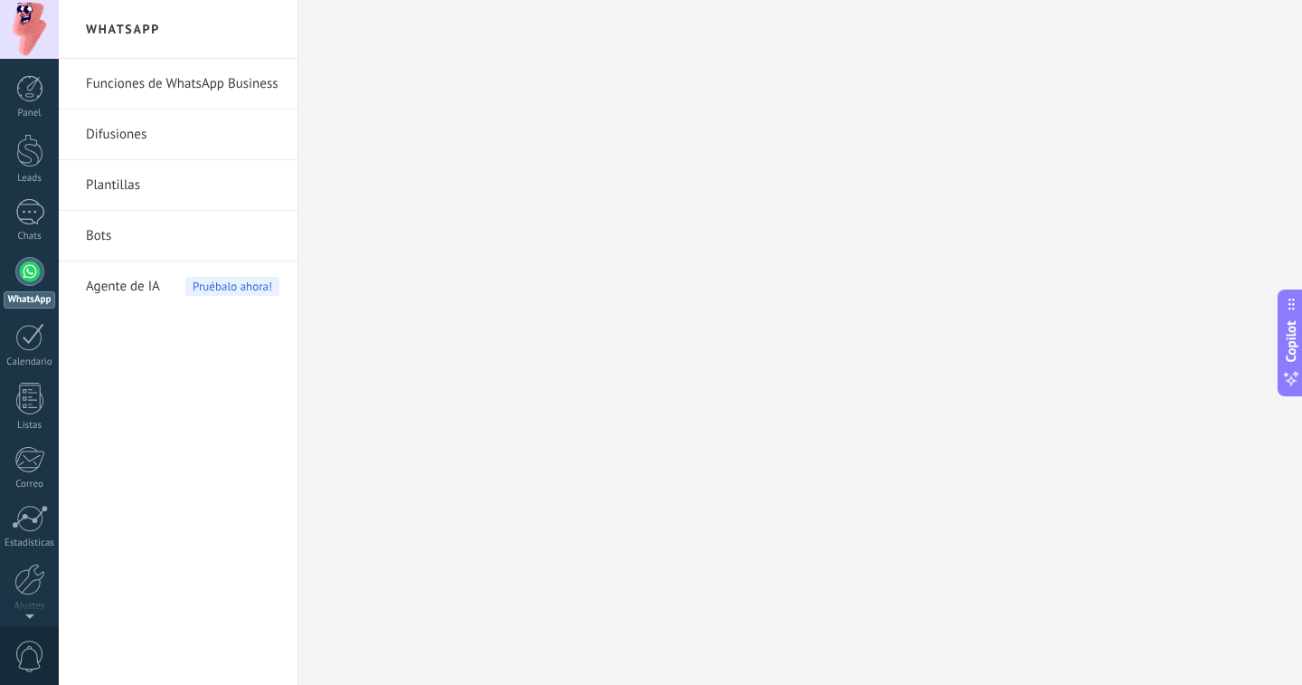
click at [230, 83] on link "Funciones de WhatsApp Business" at bounding box center [183, 84] width 194 height 51
click at [206, 135] on link "Difusiones" at bounding box center [183, 134] width 194 height 51
